Goal: Find specific page/section: Find specific page/section

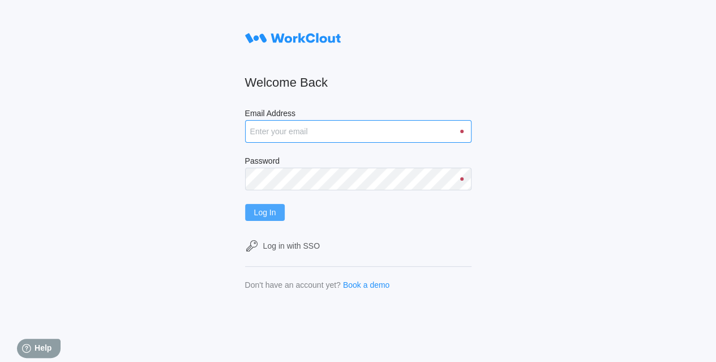
type input "[EMAIL_ADDRESS][DOMAIN_NAME]"
click at [268, 210] on span "Log In" at bounding box center [265, 212] width 22 height 8
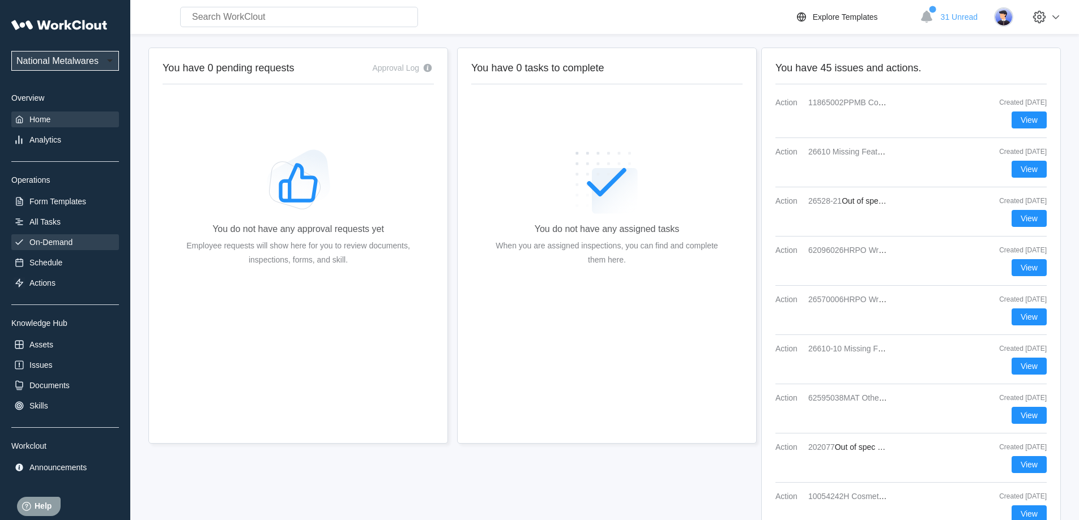
click at [69, 236] on div "On-Demand" at bounding box center [65, 242] width 108 height 16
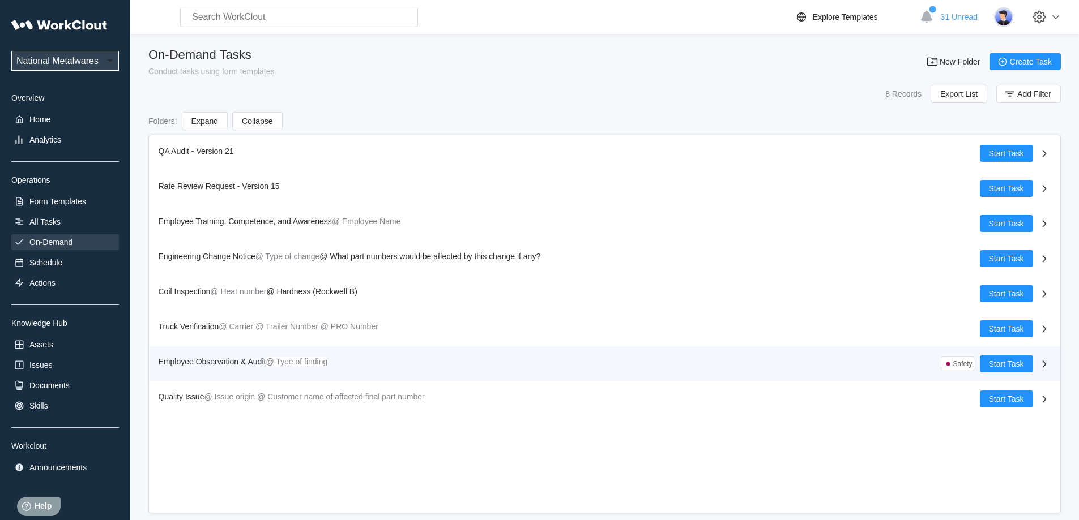
click at [227, 358] on span "Employee Observation & Audit" at bounding box center [213, 361] width 108 height 9
